Goal: Transaction & Acquisition: Purchase product/service

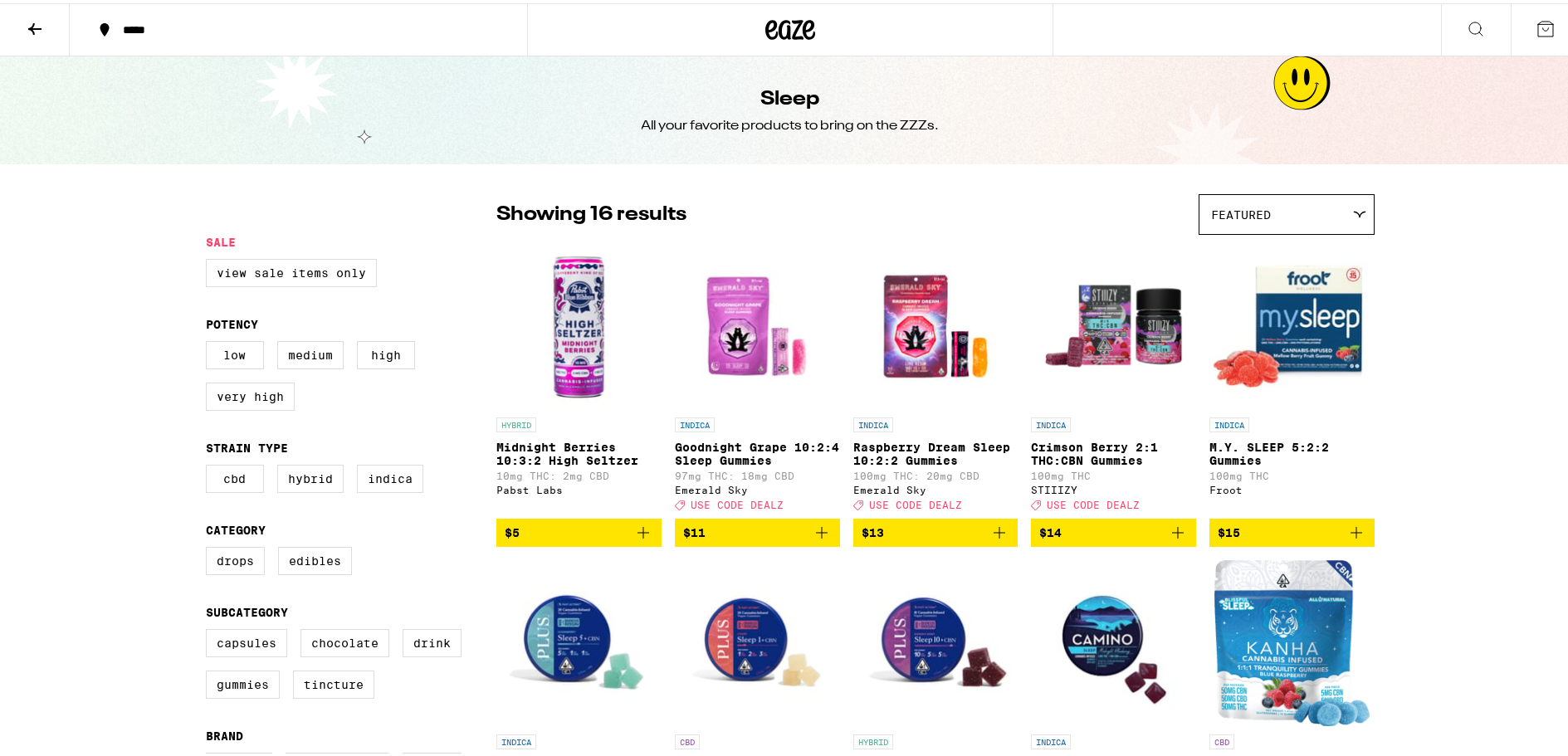
click at [1083, 622] on img "Open page for Midnight Blueberry 5:1 Sleep Gummies from Camino" at bounding box center [1113, 640] width 165 height 166
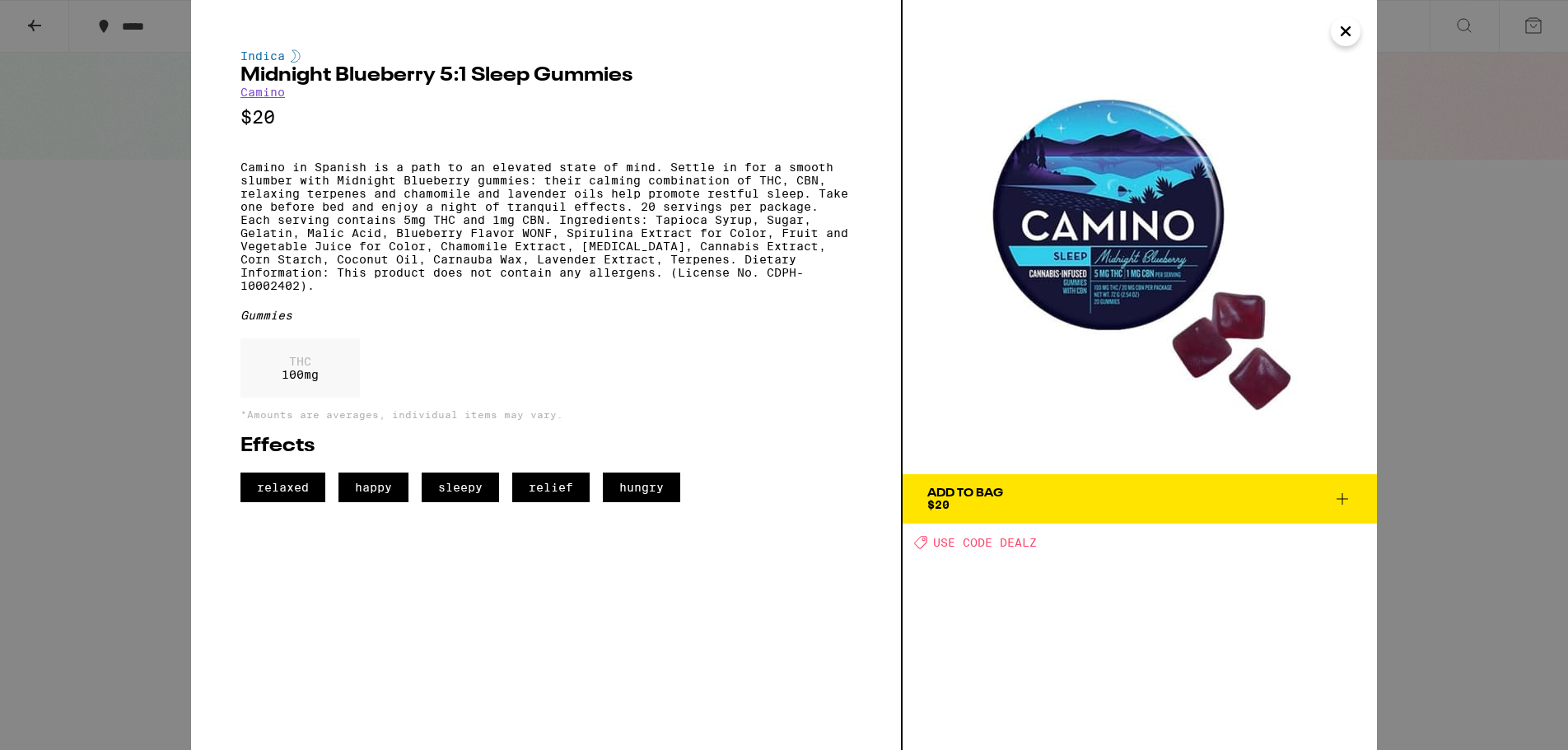
click at [262, 97] on link "Camino" at bounding box center [263, 92] width 44 height 13
click at [265, 91] on link "Camino" at bounding box center [263, 92] width 44 height 13
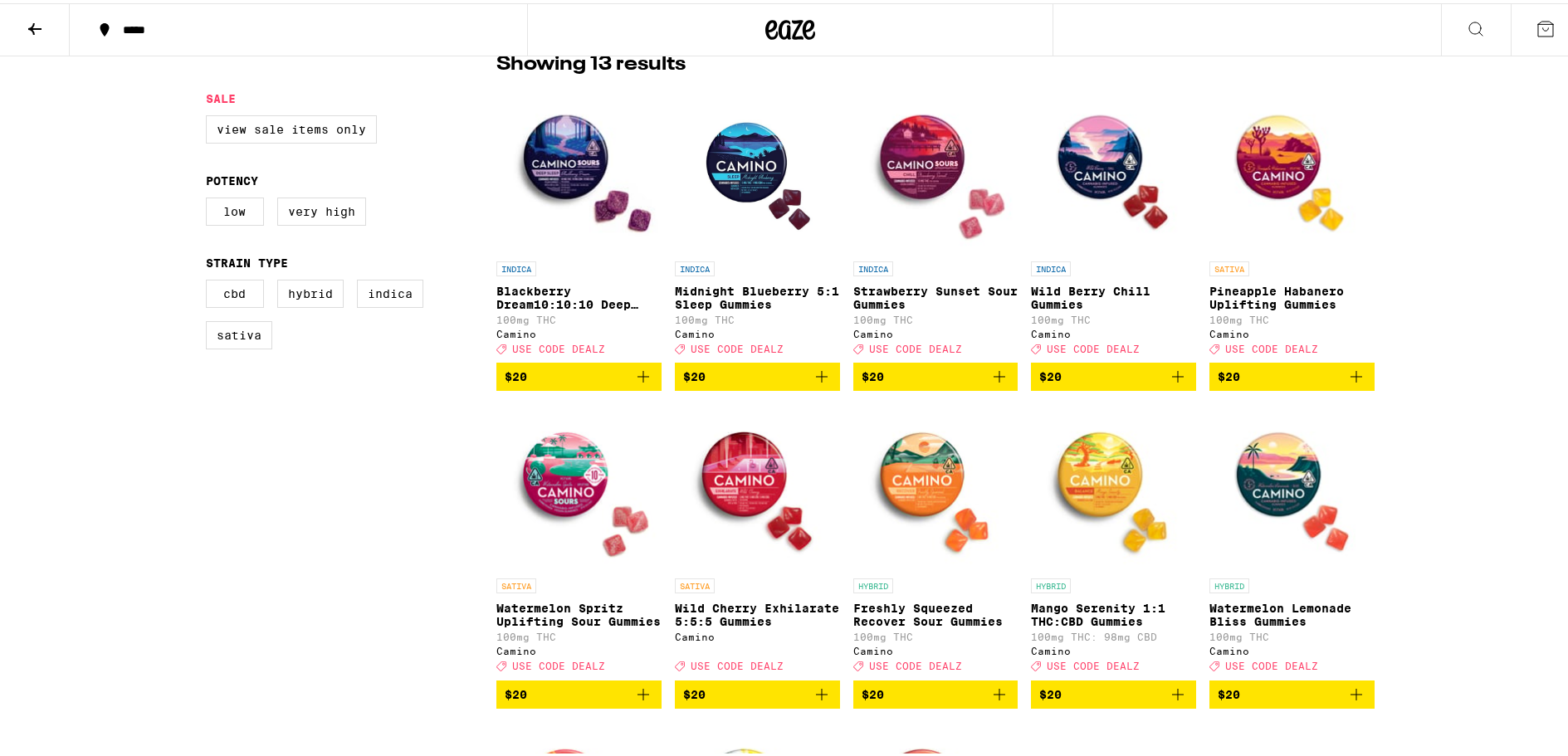
scroll to position [415, 0]
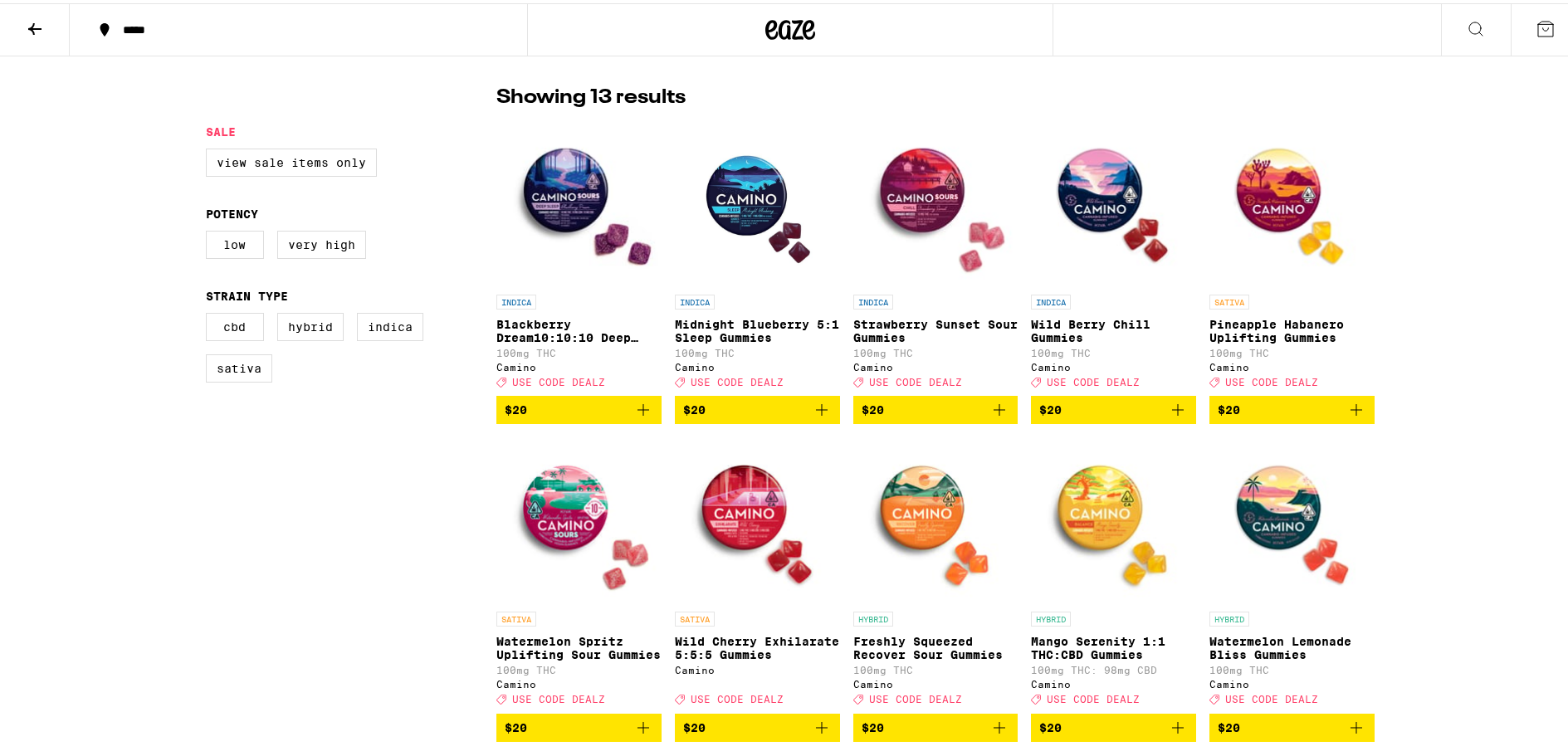
click at [551, 180] on img "Open page for Blackberry Dream10:10:10 Deep Sleep Gummies from Camino" at bounding box center [579, 200] width 165 height 166
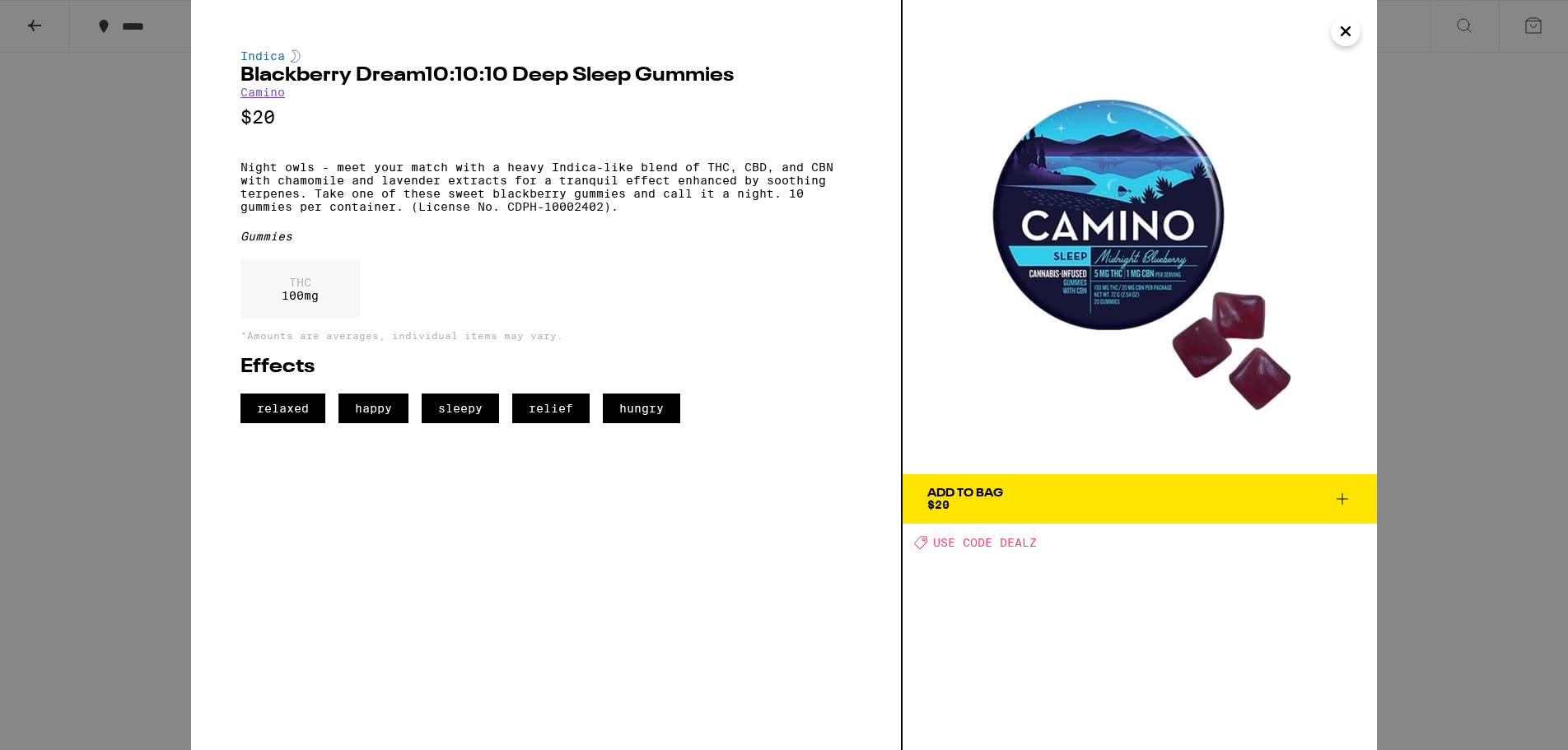
click at [1110, 215] on img at bounding box center [1140, 237] width 474 height 474
click at [1111, 252] on img at bounding box center [1140, 237] width 474 height 474
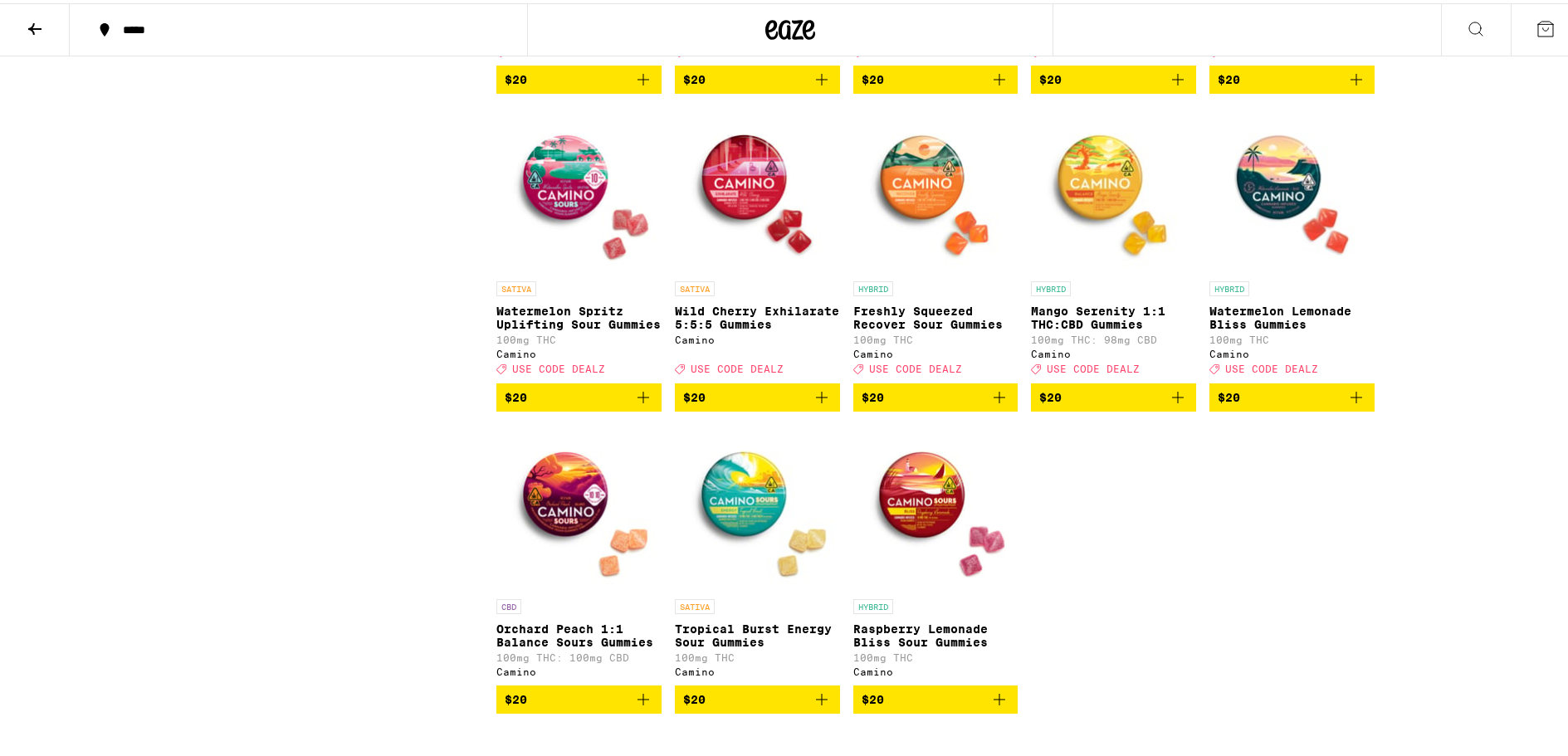
scroll to position [747, 0]
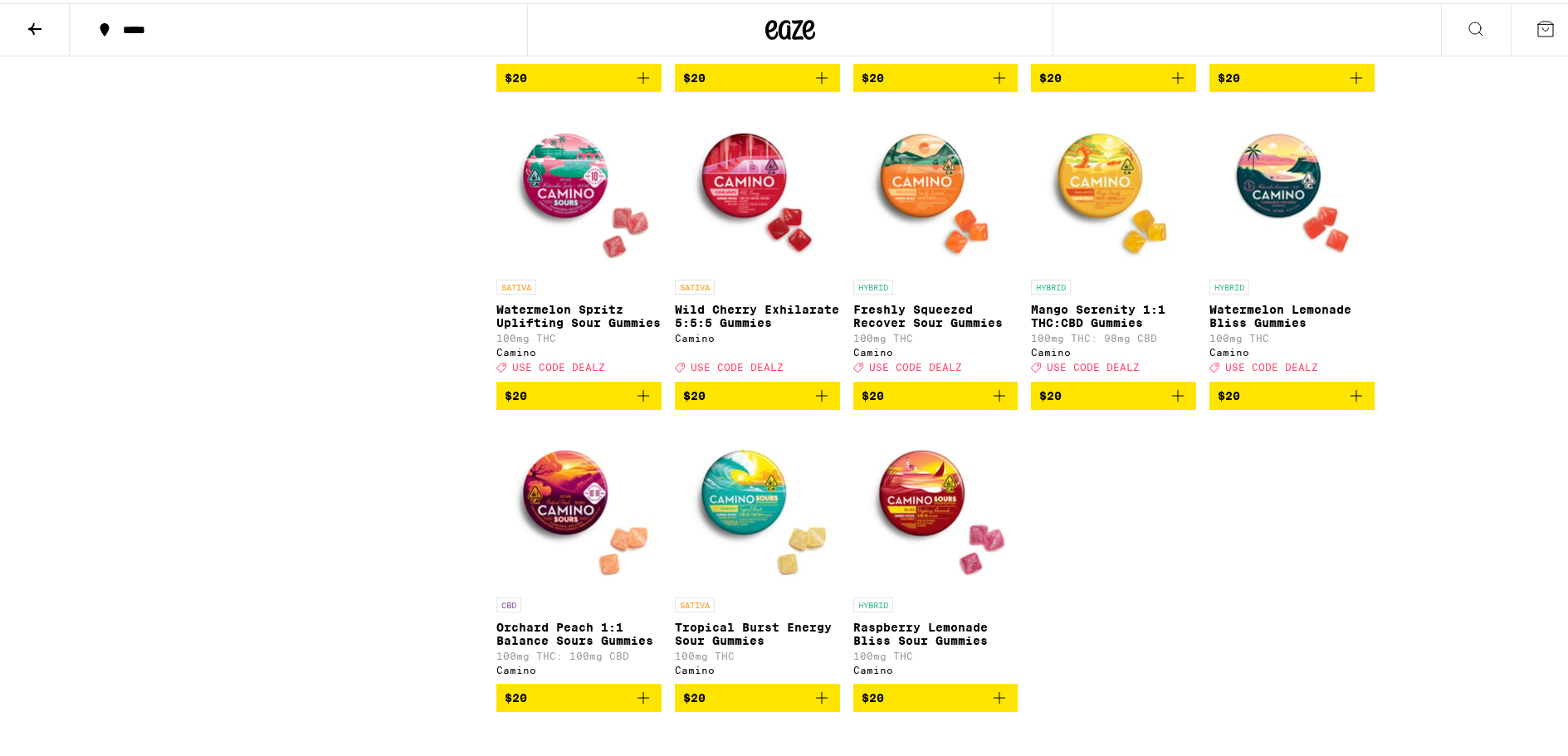
click at [541, 509] on img "Open page for Orchard Peach 1:1 Balance Sours Gummies from Camino" at bounding box center [579, 503] width 165 height 166
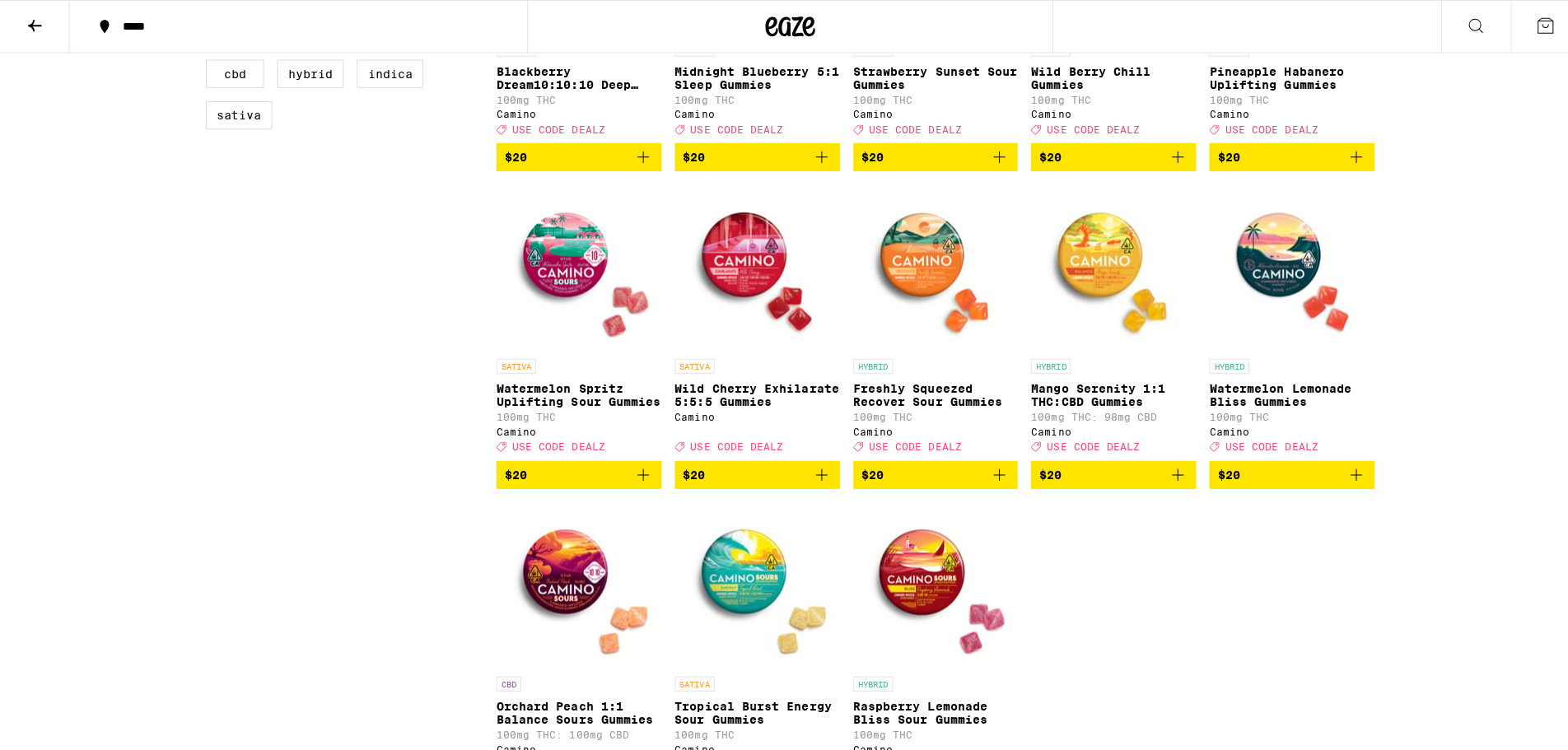
scroll to position [659, 0]
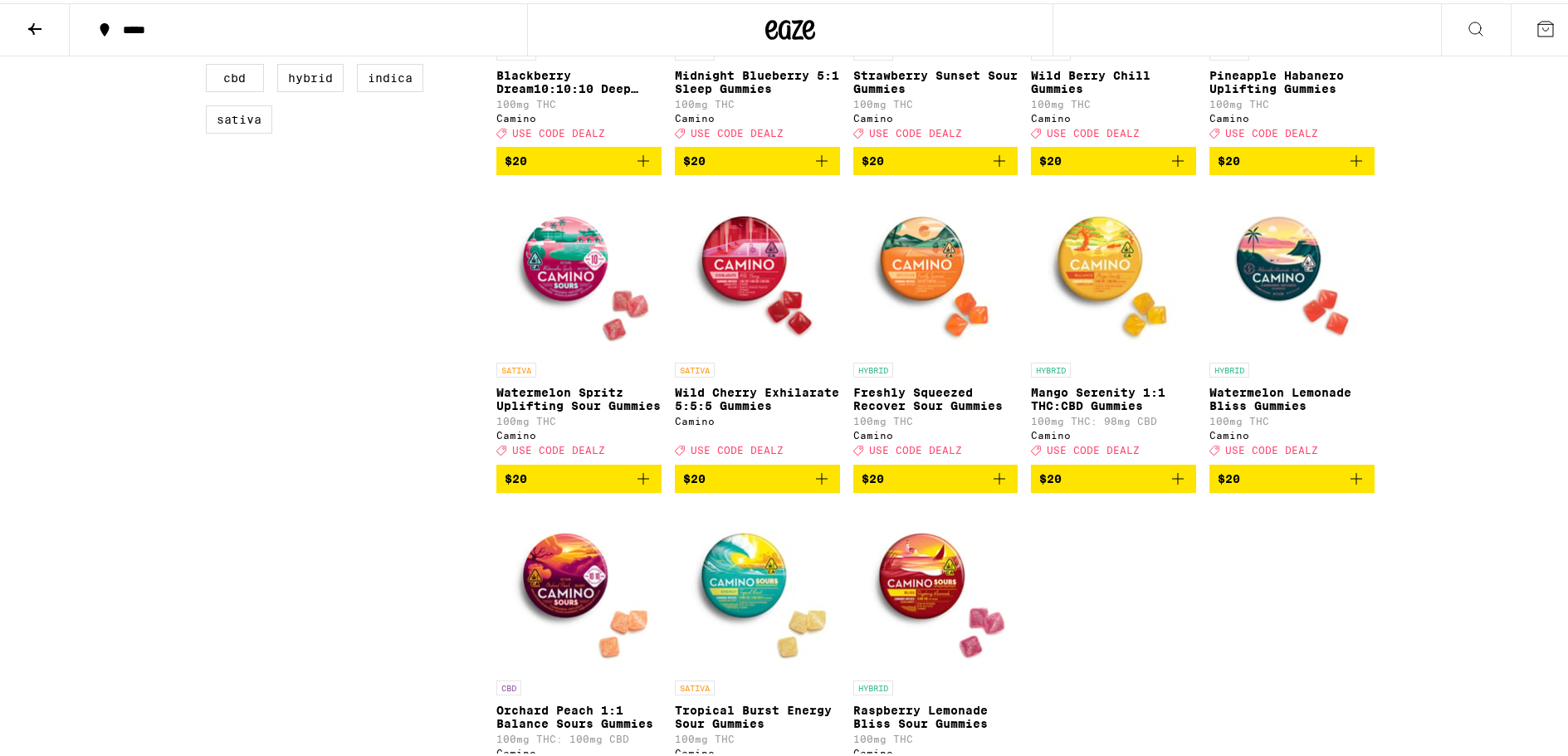
click at [1130, 266] on img "Open page for Mango Serenity 1:1 THC:CBD Gummies from Camino" at bounding box center [1113, 268] width 165 height 166
click at [541, 565] on img "Open page for Orchard Peach 1:1 Balance Sours Gummies from Camino" at bounding box center [579, 586] width 165 height 166
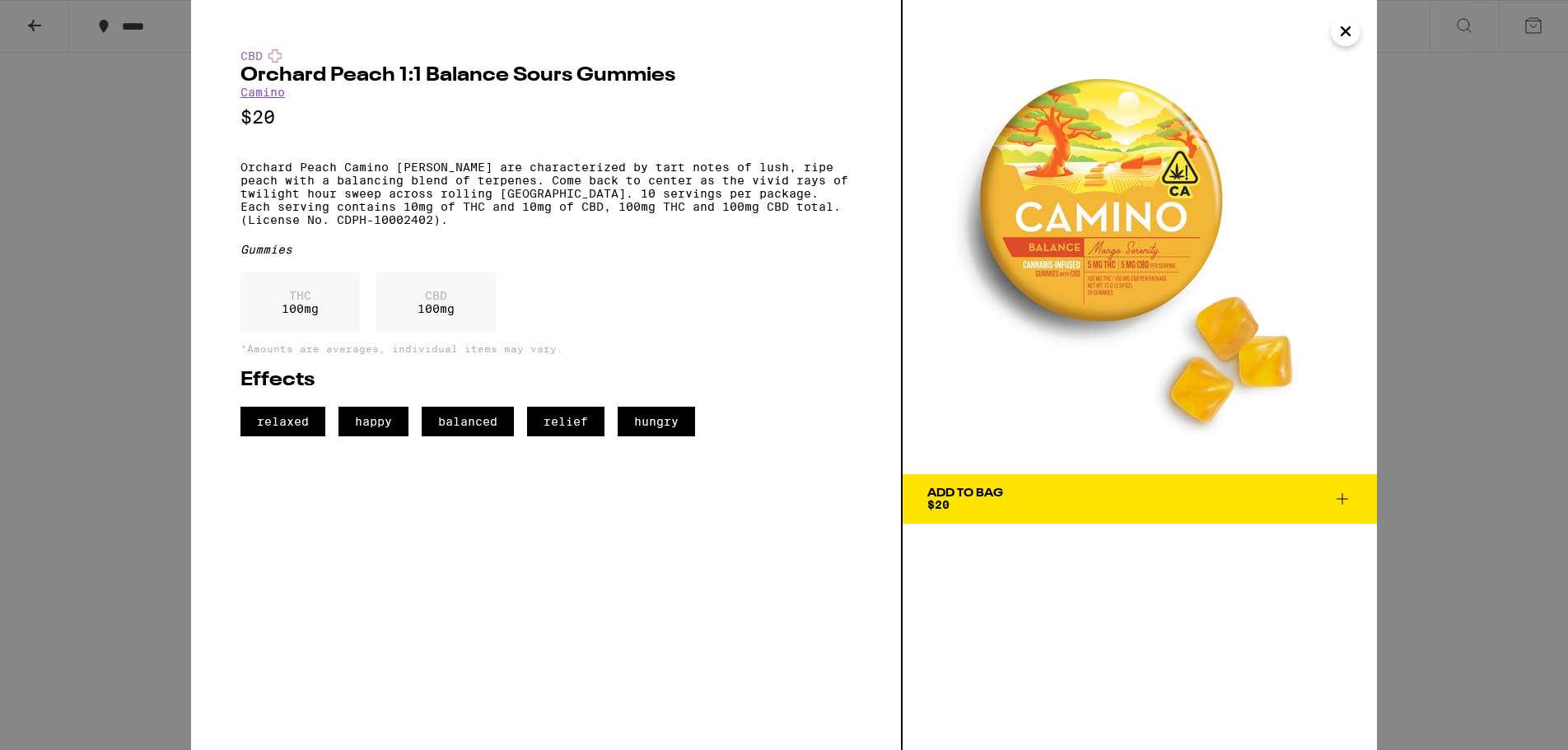
click at [1344, 492] on icon at bounding box center [1342, 499] width 20 height 20
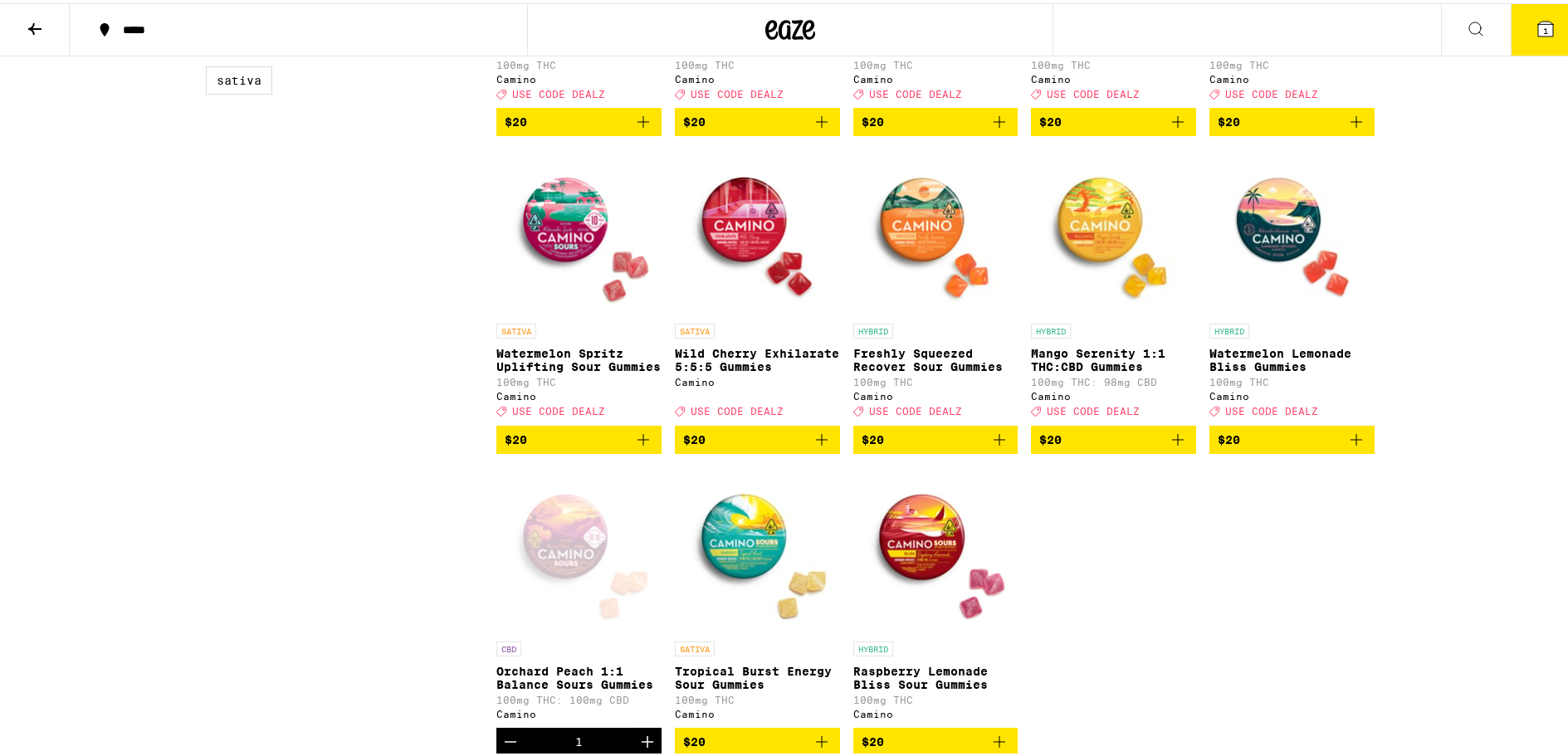
scroll to position [756, 0]
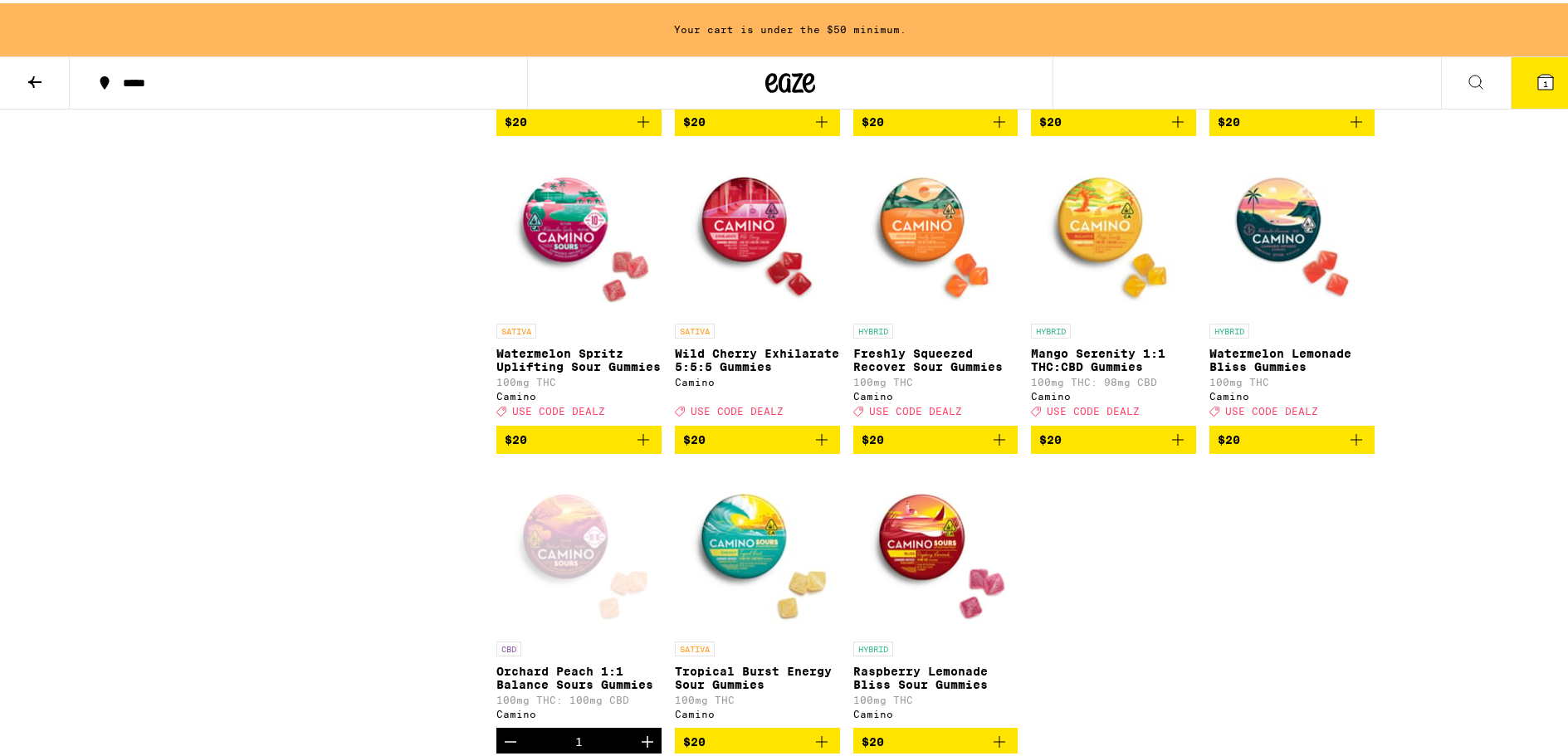
click at [1556, 81] on button "1" at bounding box center [1546, 80] width 70 height 51
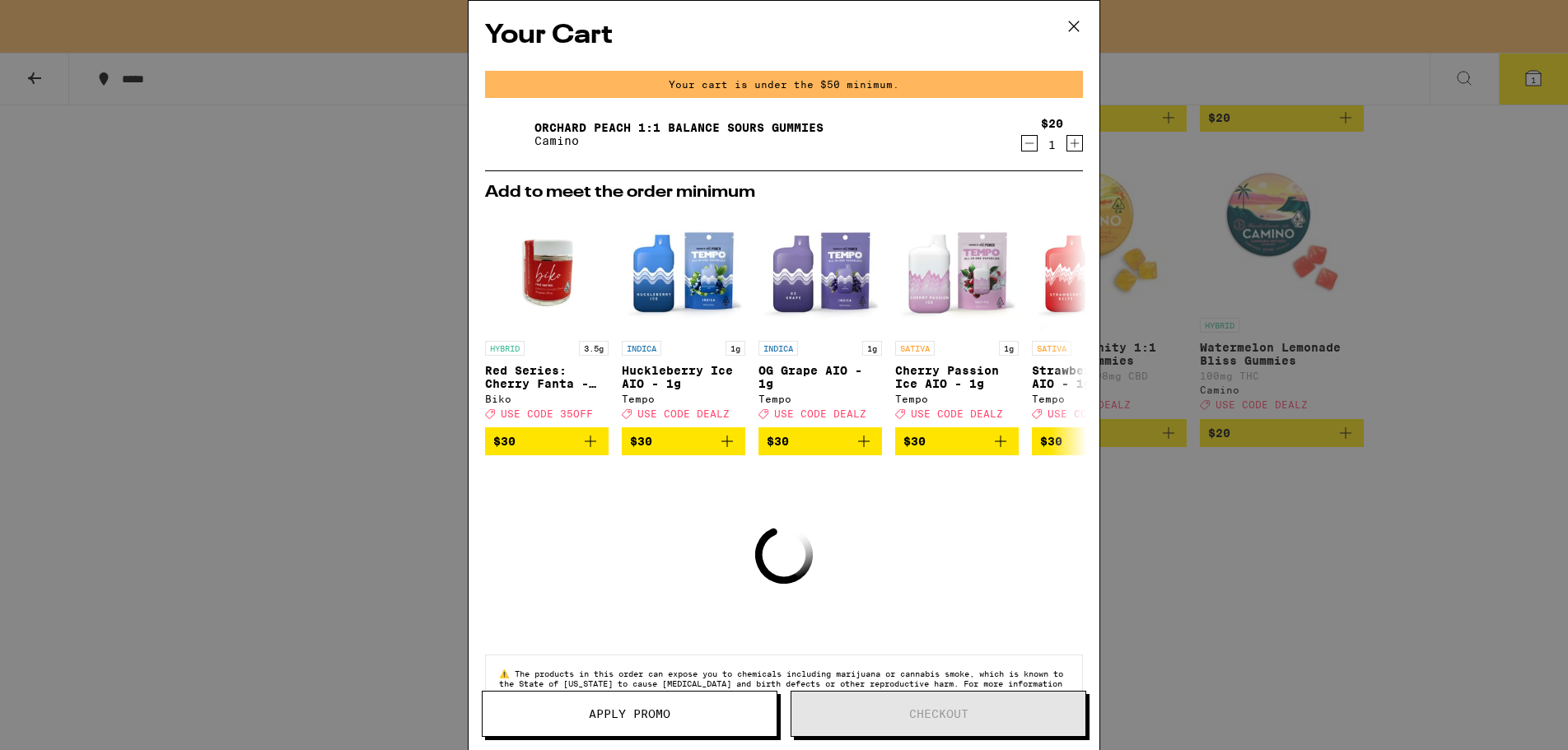
click at [1070, 21] on icon at bounding box center [1074, 26] width 25 height 25
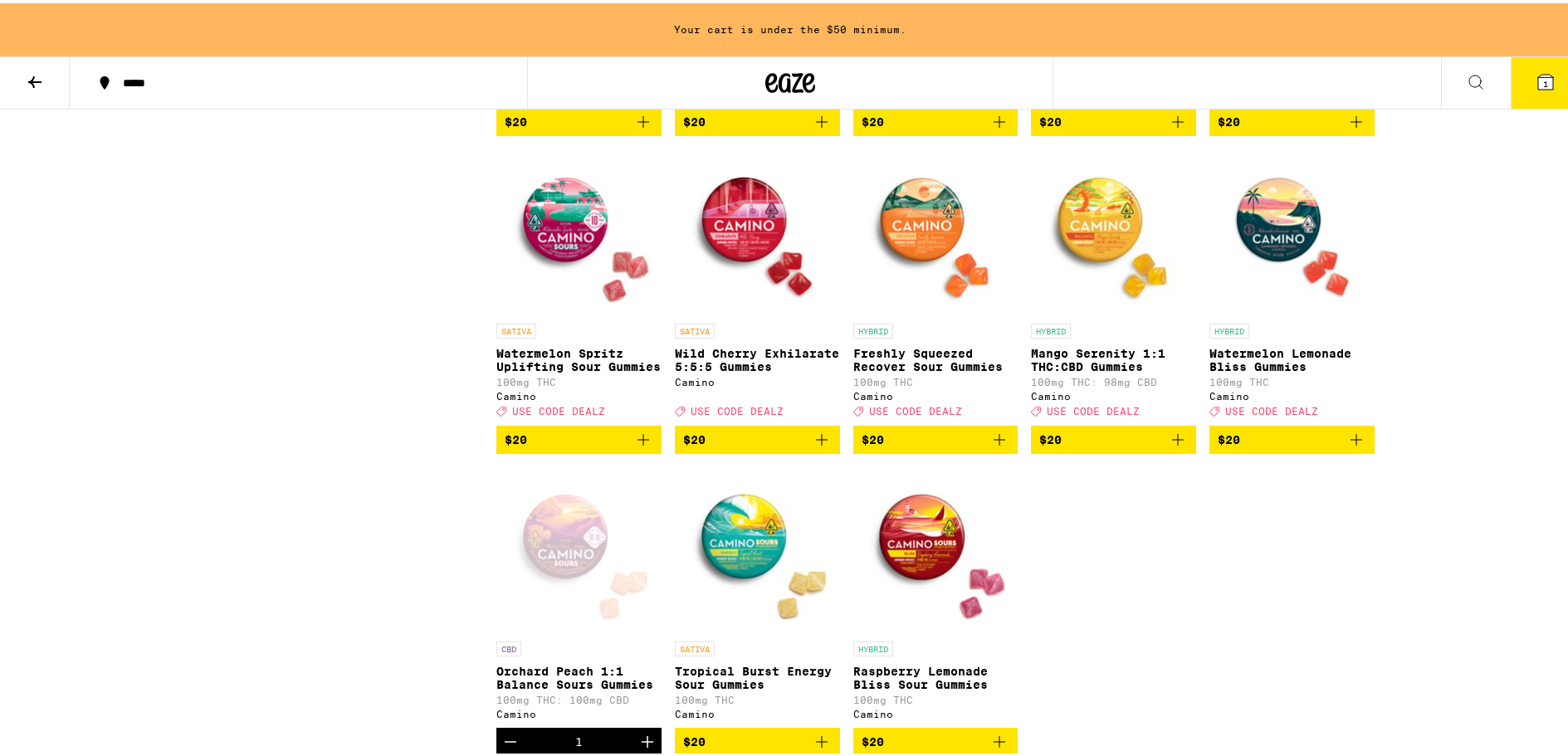
click at [1093, 256] on img "Open page for Mango Serenity 1:1 THC:CBD Gummies from Camino" at bounding box center [1113, 229] width 165 height 166
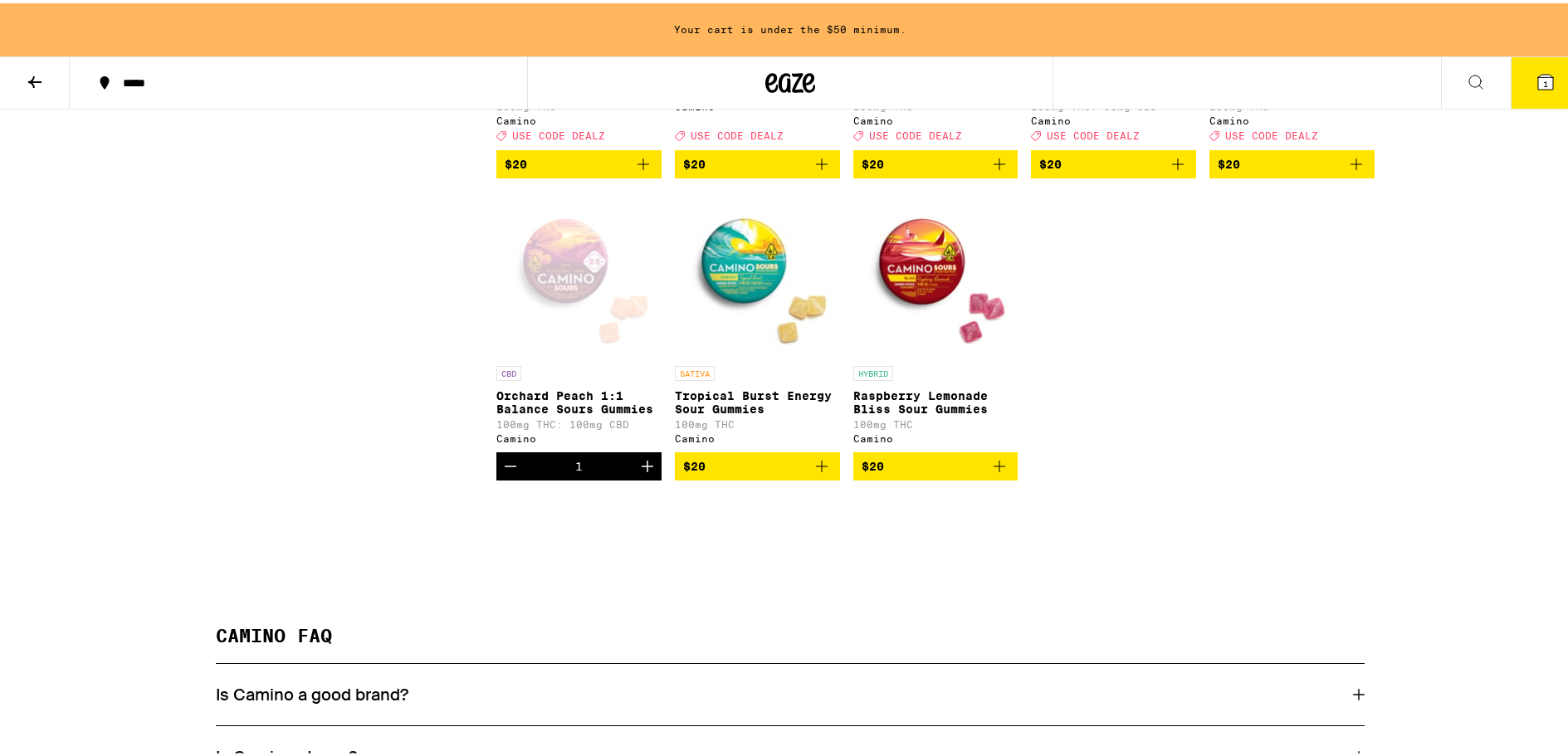
scroll to position [1088, 0]
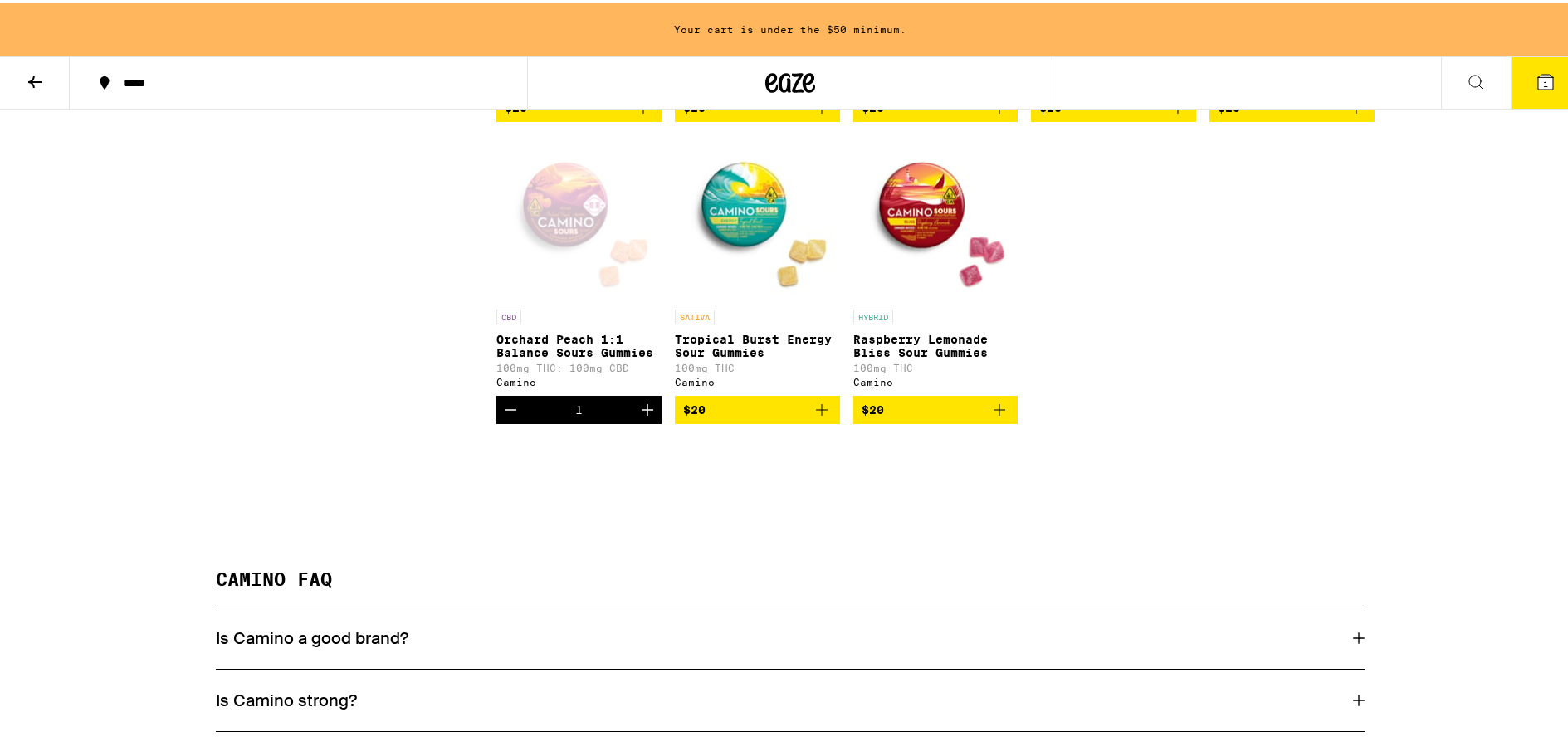
click at [647, 417] on icon "Increment" at bounding box center [647, 407] width 20 height 20
click at [649, 417] on icon "Increment" at bounding box center [647, 407] width 20 height 20
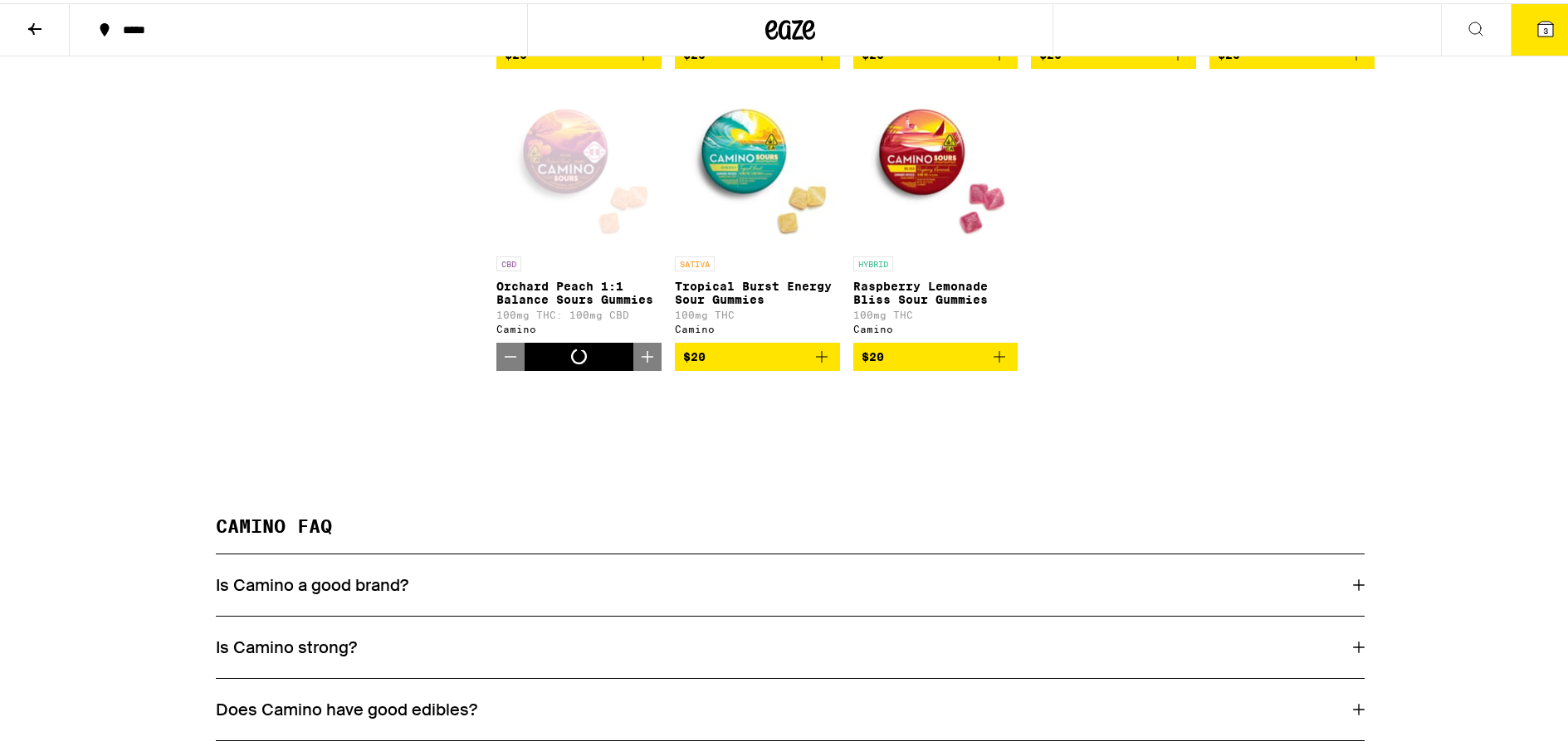
scroll to position [1035, 0]
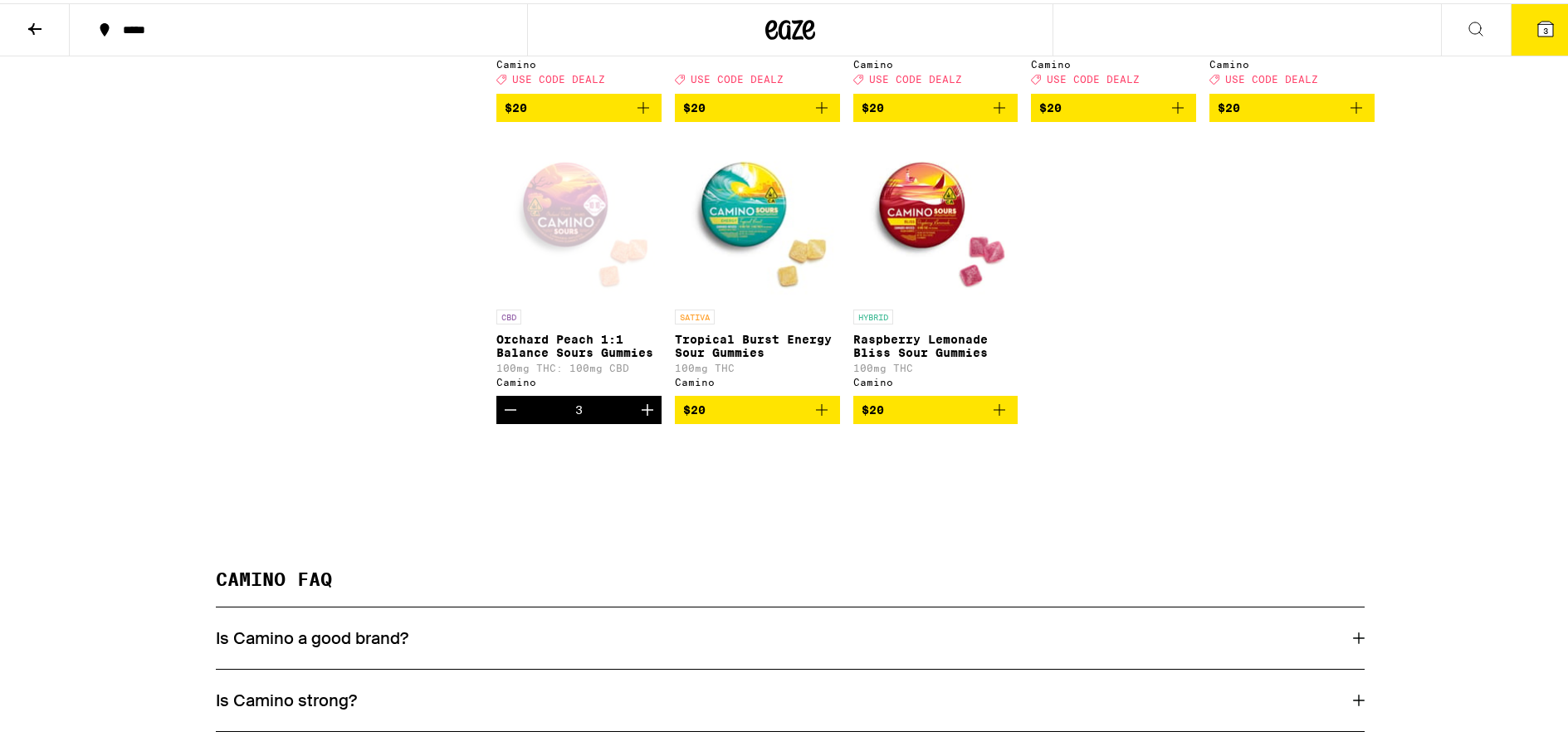
click at [1538, 27] on icon at bounding box center [1546, 26] width 15 height 15
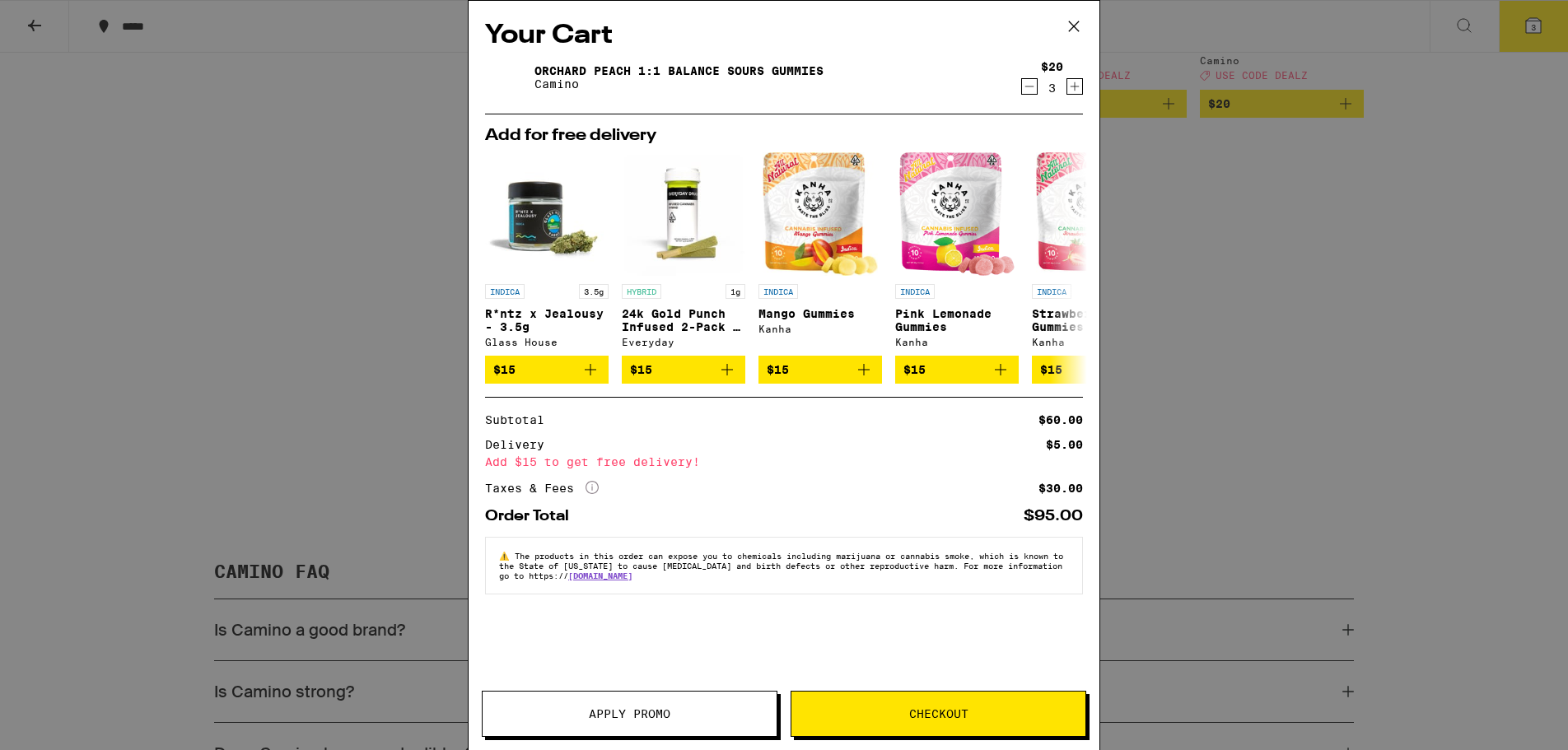
click at [1077, 26] on icon at bounding box center [1074, 26] width 25 height 25
